Goal: Task Accomplishment & Management: Manage account settings

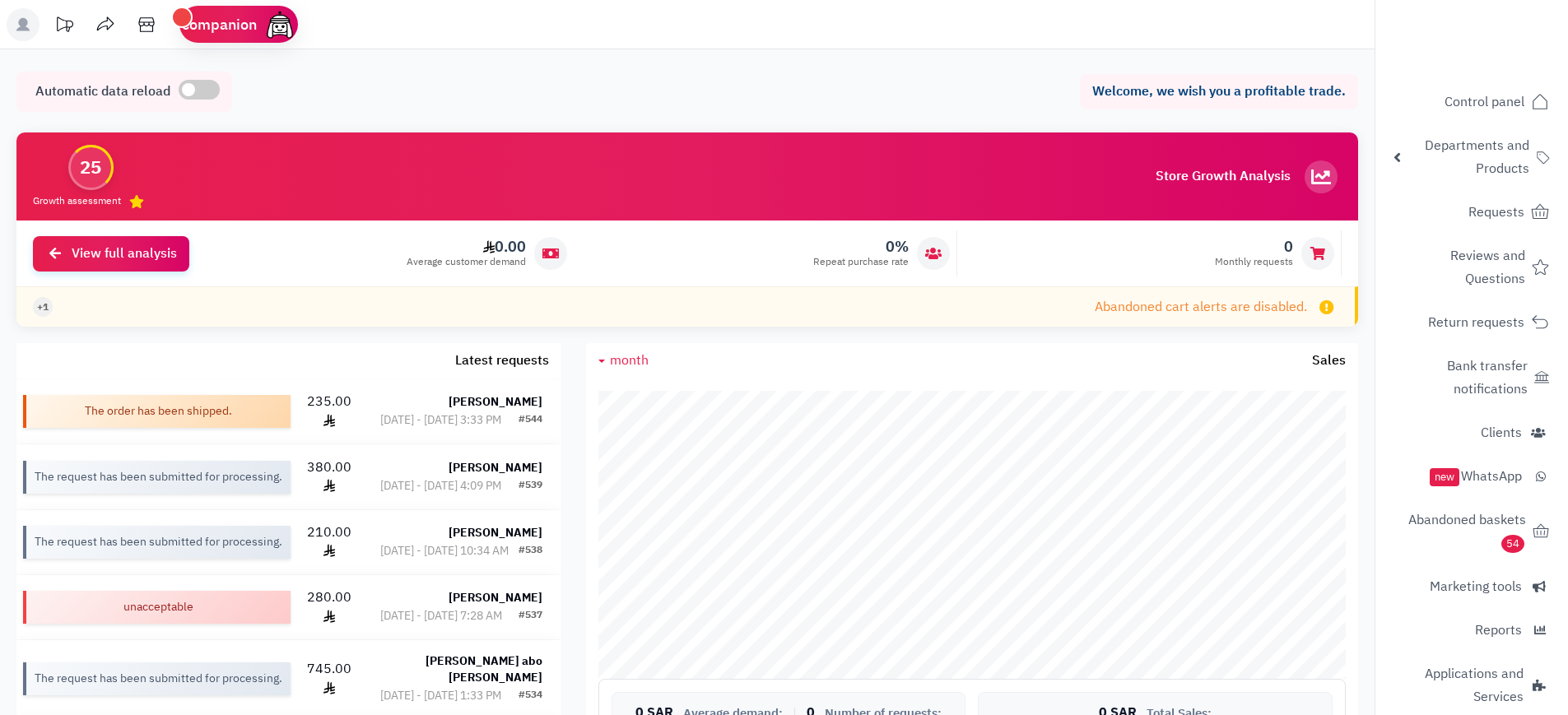
click at [956, 21] on header "companion ! Requests to treat complete Return products Clients Who's online now…" at bounding box center [784, 24] width 1568 height 50
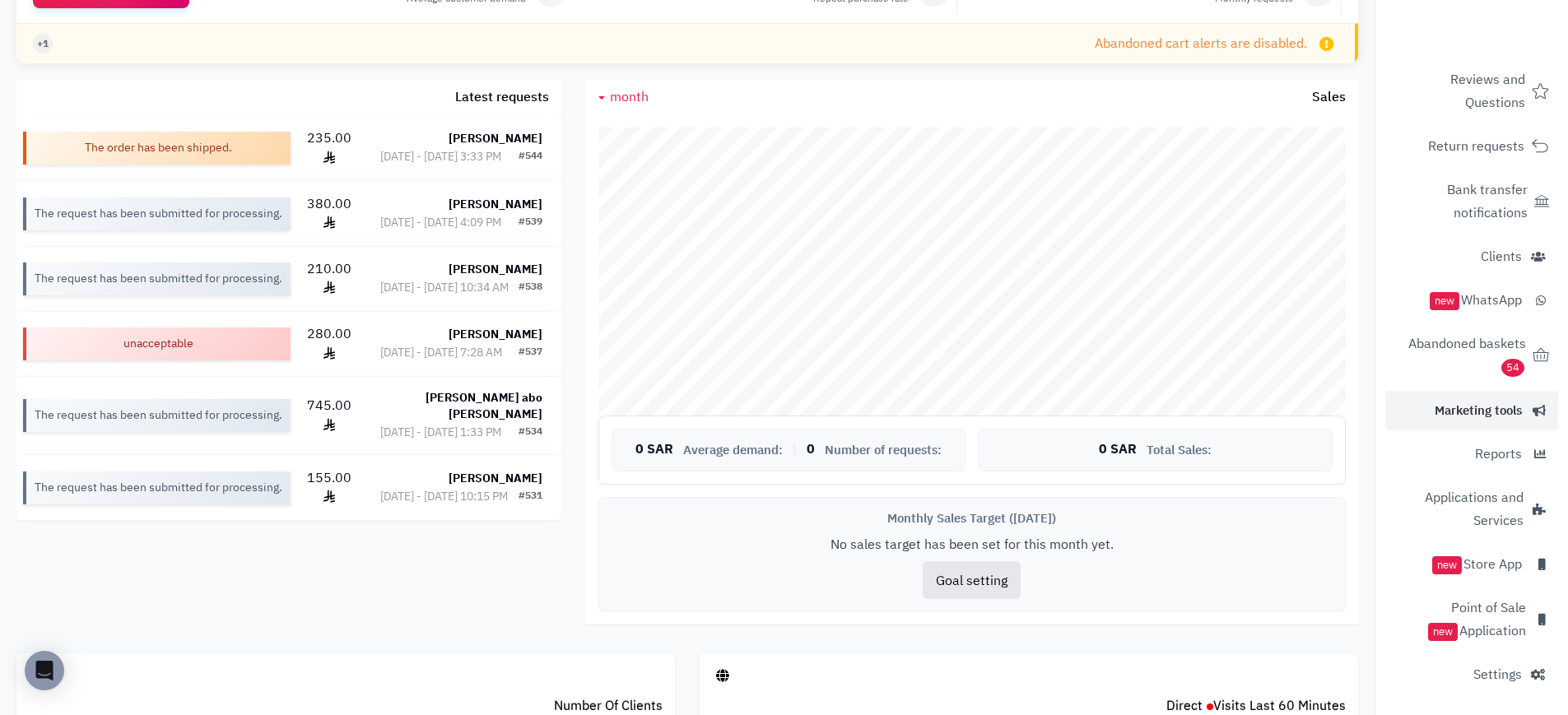
scroll to position [296, 0]
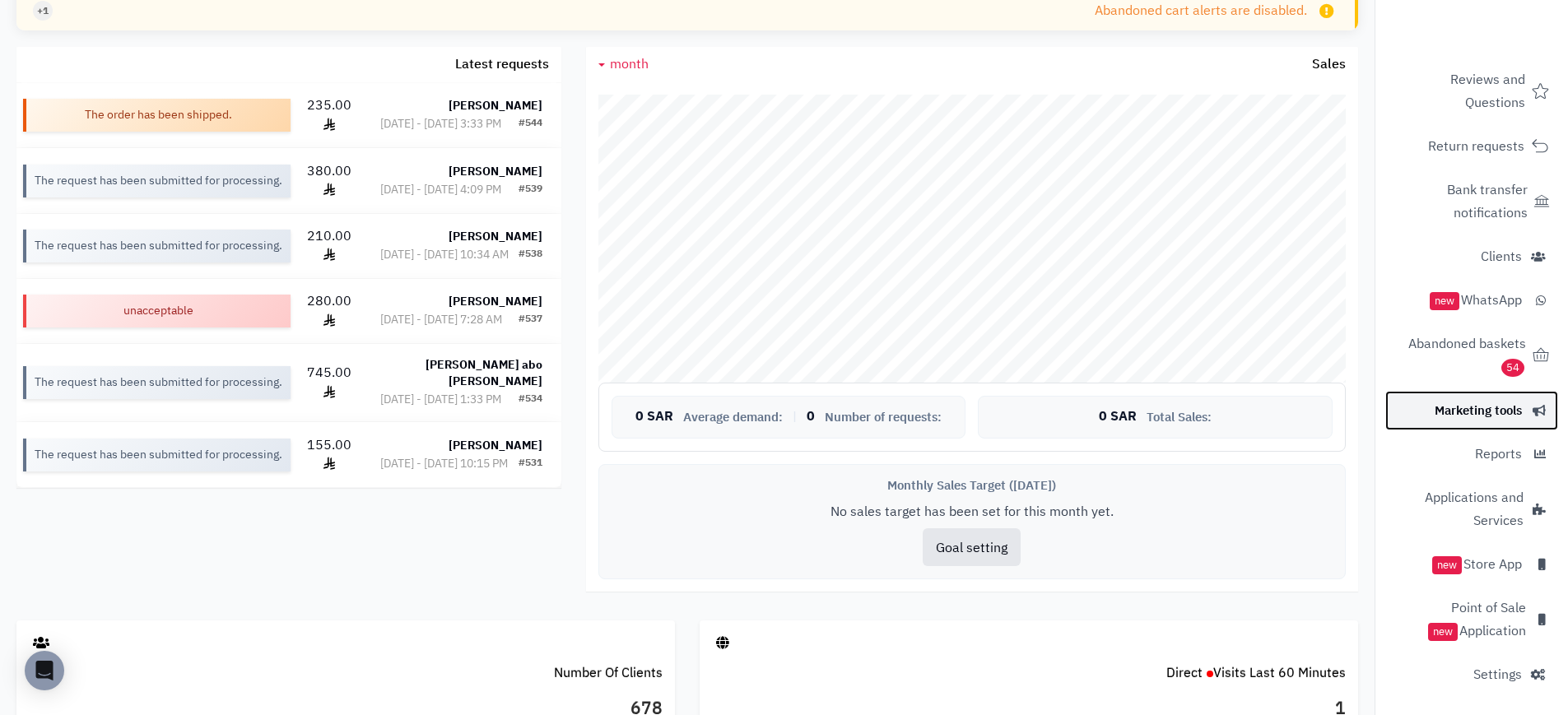
click at [1498, 409] on font "Marketing tools" at bounding box center [1478, 410] width 87 height 18
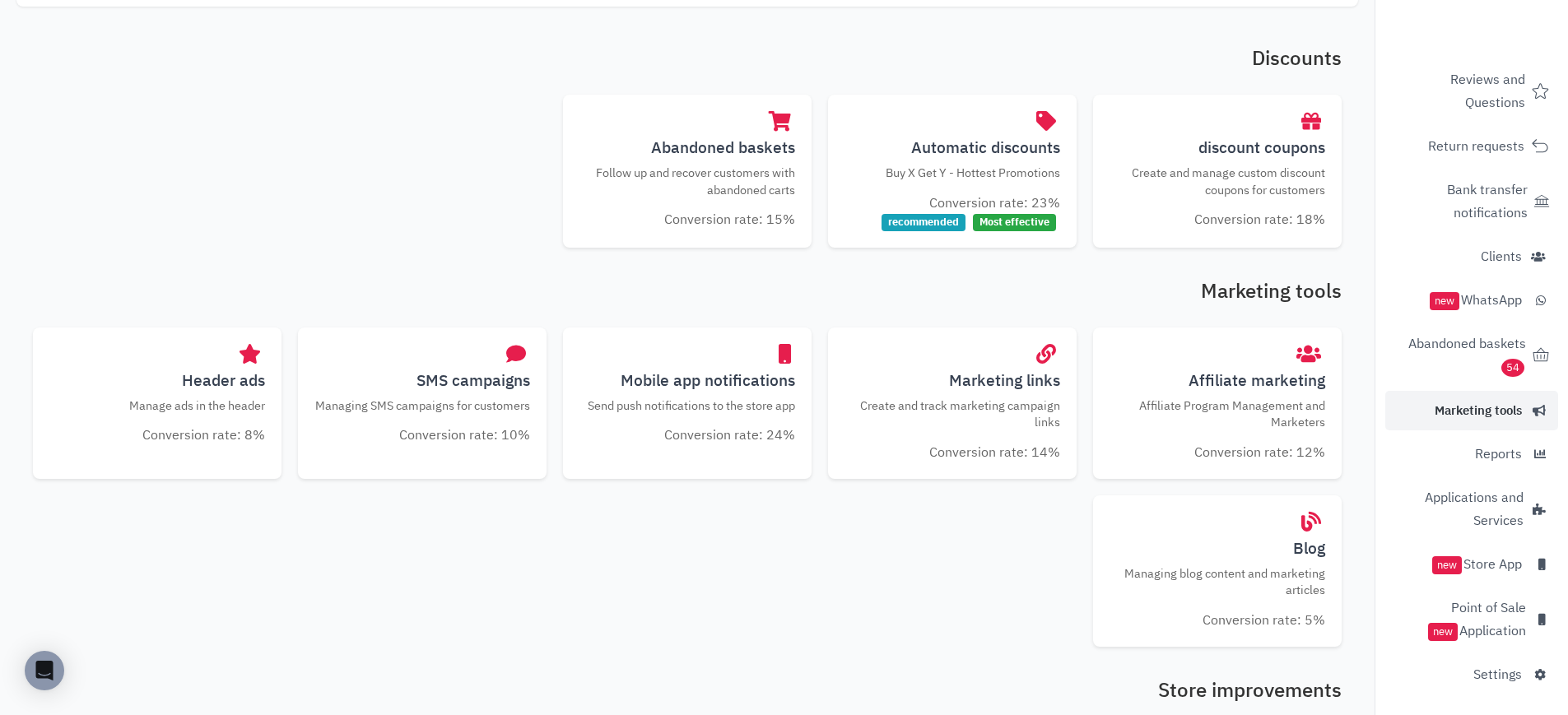
scroll to position [395, 0]
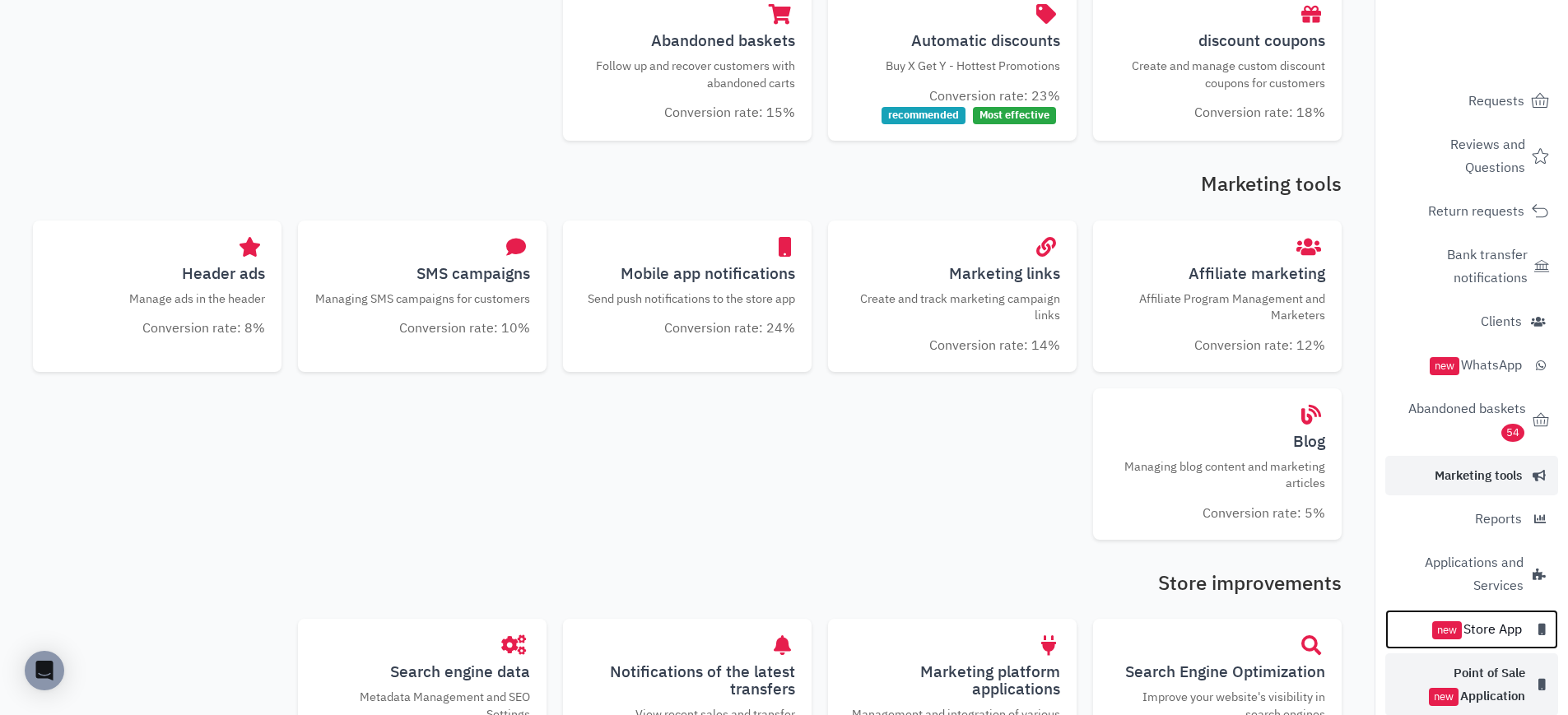
click at [1511, 617] on ul "Control panel Departments and Products Products Sections Brands Product specifi…" at bounding box center [1471, 365] width 193 height 788
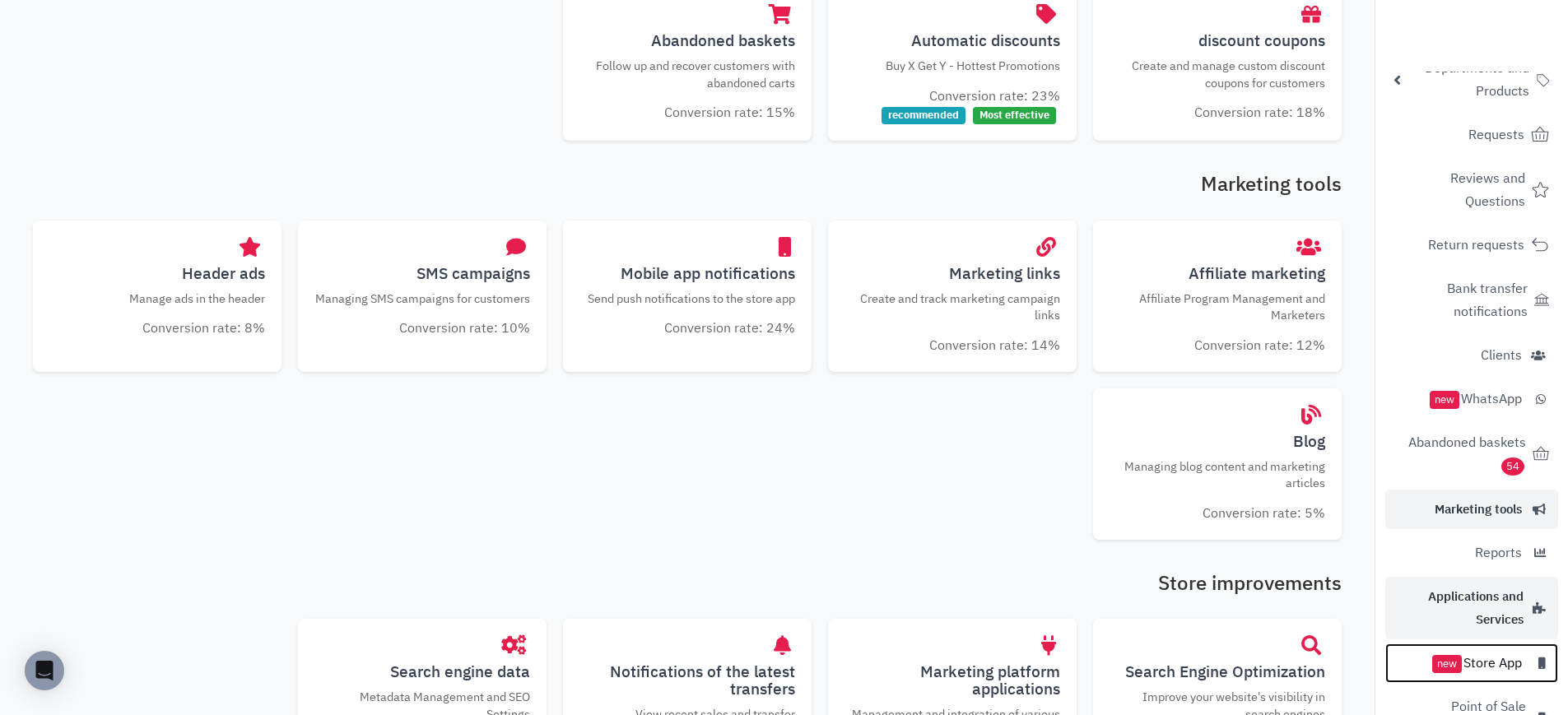
scroll to position [176, 0]
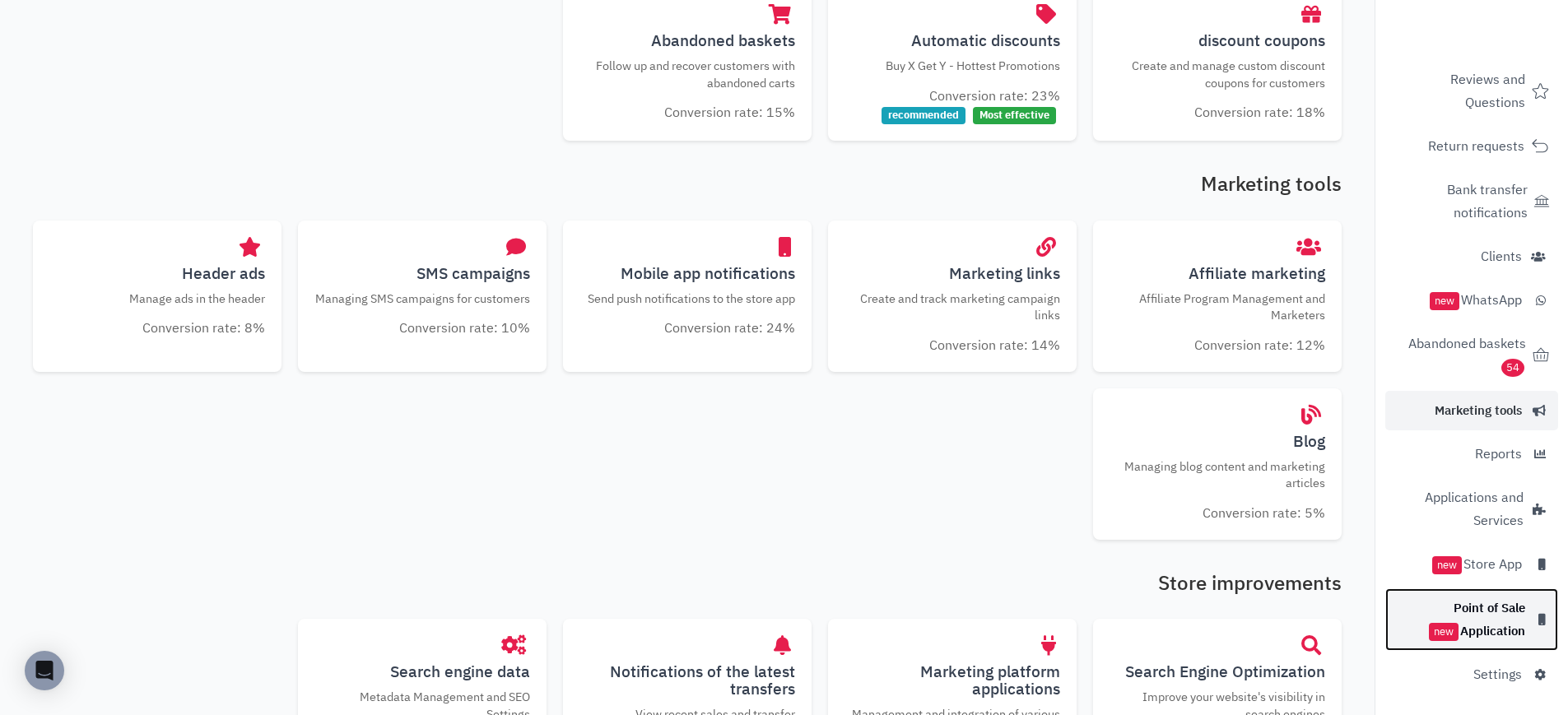
click at [1511, 610] on font "Point of Sale Application" at bounding box center [1489, 619] width 71 height 41
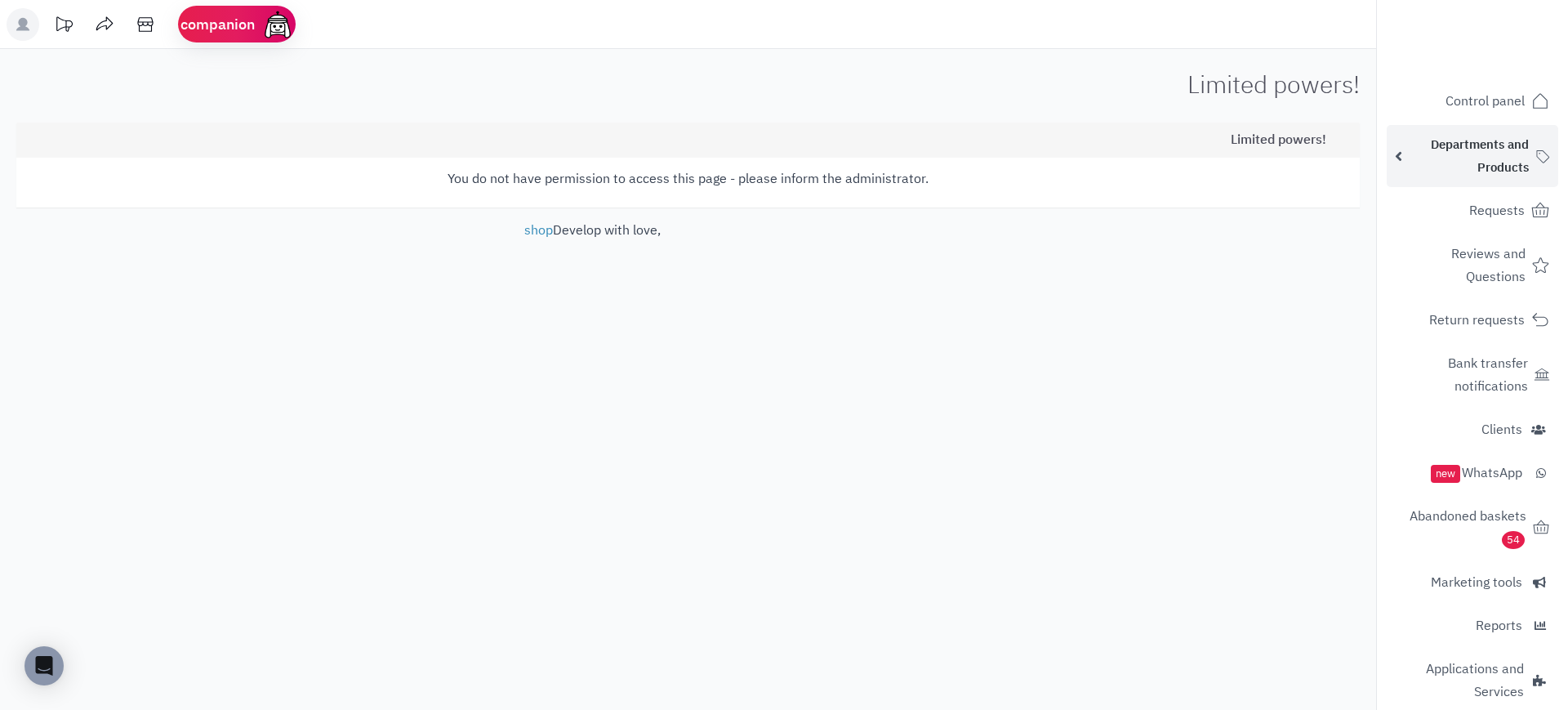
click at [1480, 140] on font "Departments and Products" at bounding box center [1479, 156] width 98 height 41
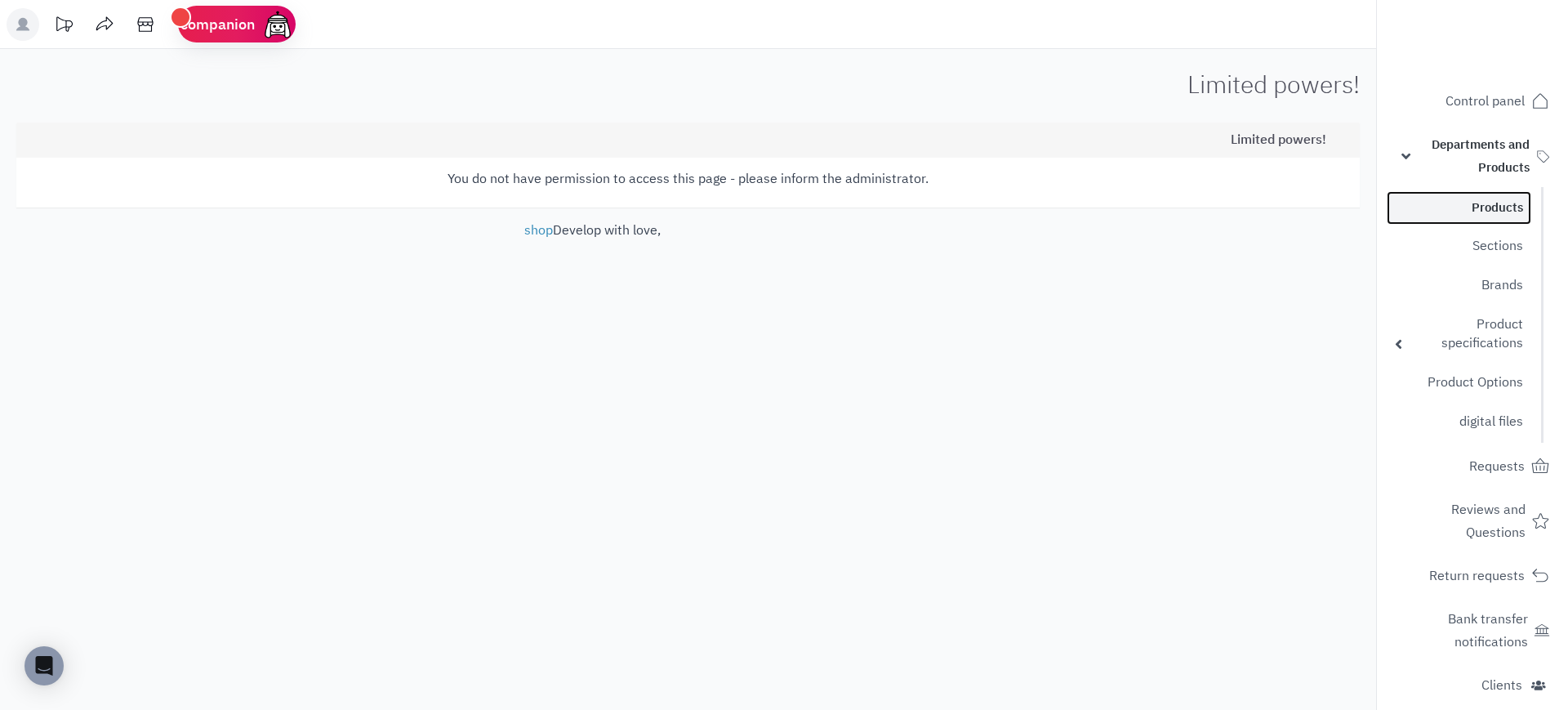
click at [1513, 200] on font "Products" at bounding box center [1497, 208] width 52 height 18
